Goal: Information Seeking & Learning: Learn about a topic

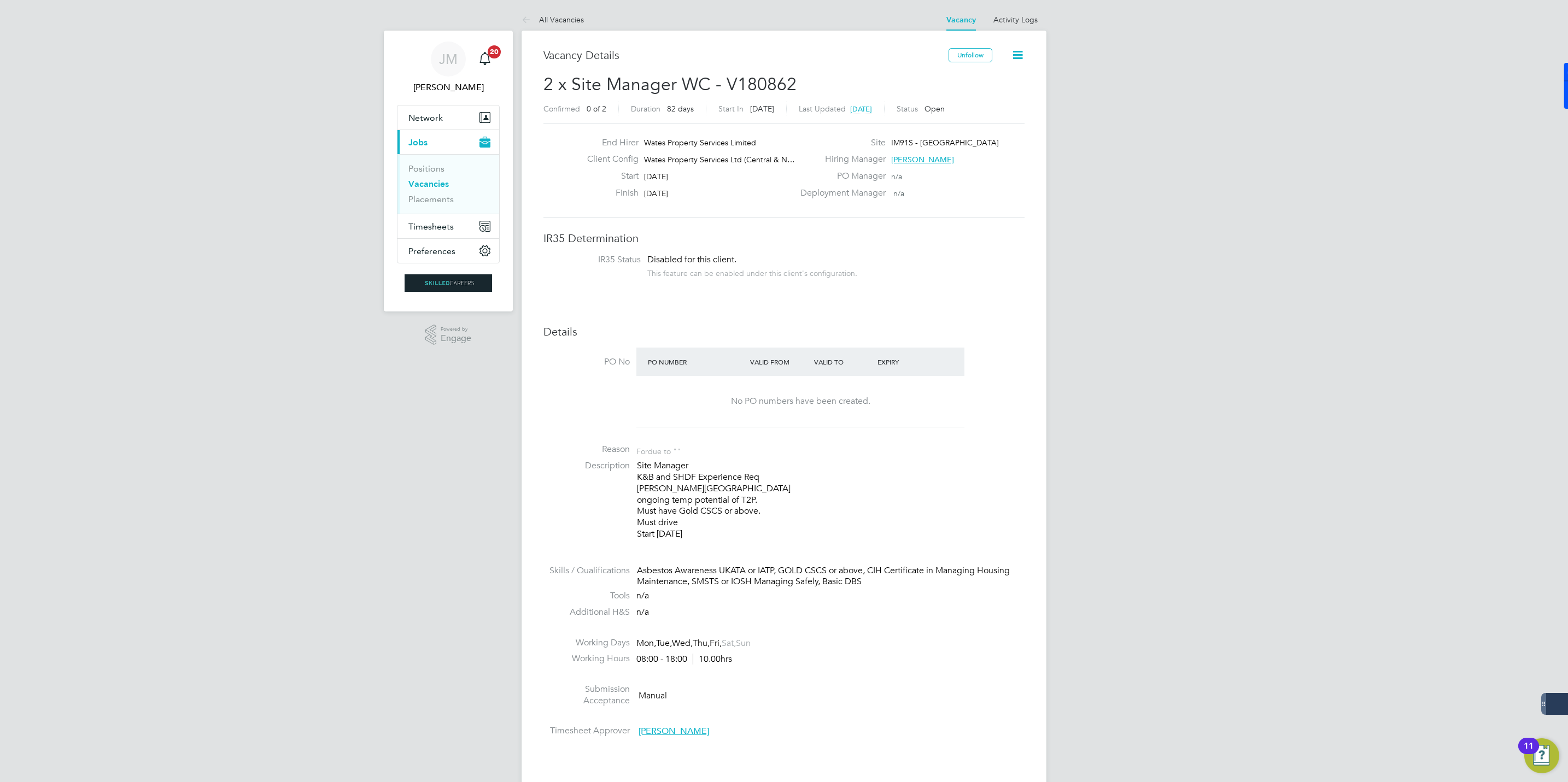
drag, startPoint x: 540, startPoint y: 16, endPoint x: 574, endPoint y: 11, distance: 34.4
click at [540, 16] on link "All Vacancies" at bounding box center [552, 20] width 62 height 10
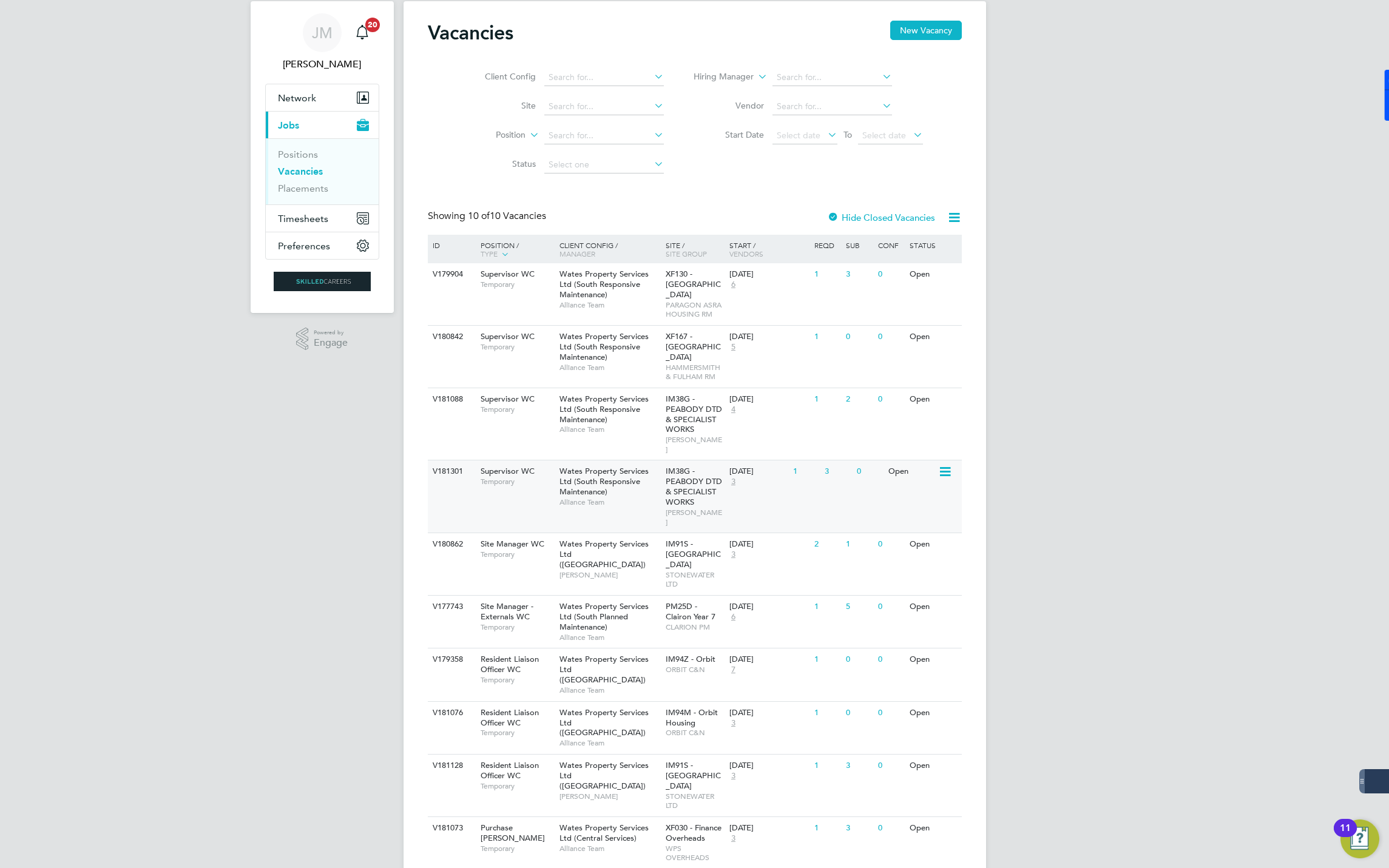
scroll to position [33, 0]
click at [590, 283] on span "Wates Property Services Ltd (South Responsive Maintenance)" at bounding box center [604, 285] width 89 height 31
